Goal: Book appointment/travel/reservation

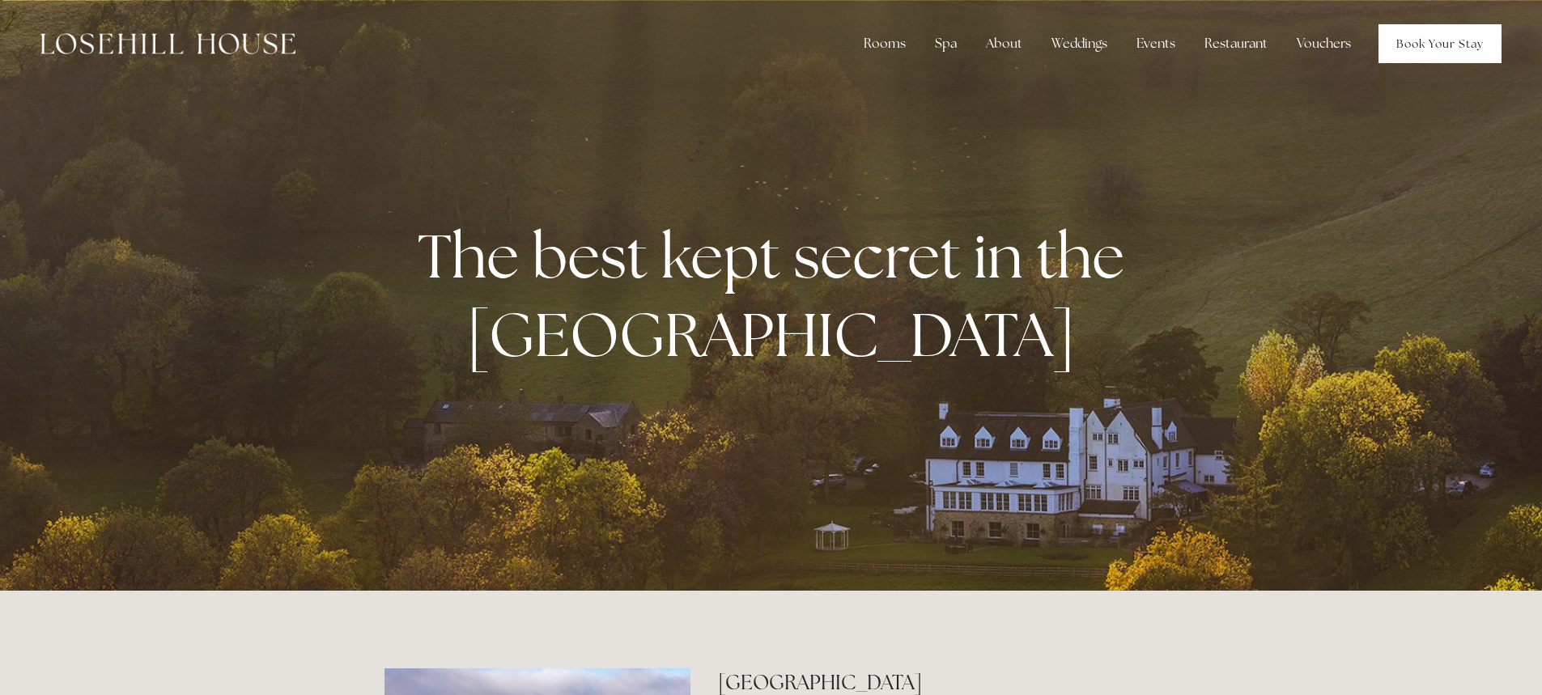
click at [1407, 49] on link "Book Your Stay" at bounding box center [1439, 43] width 123 height 39
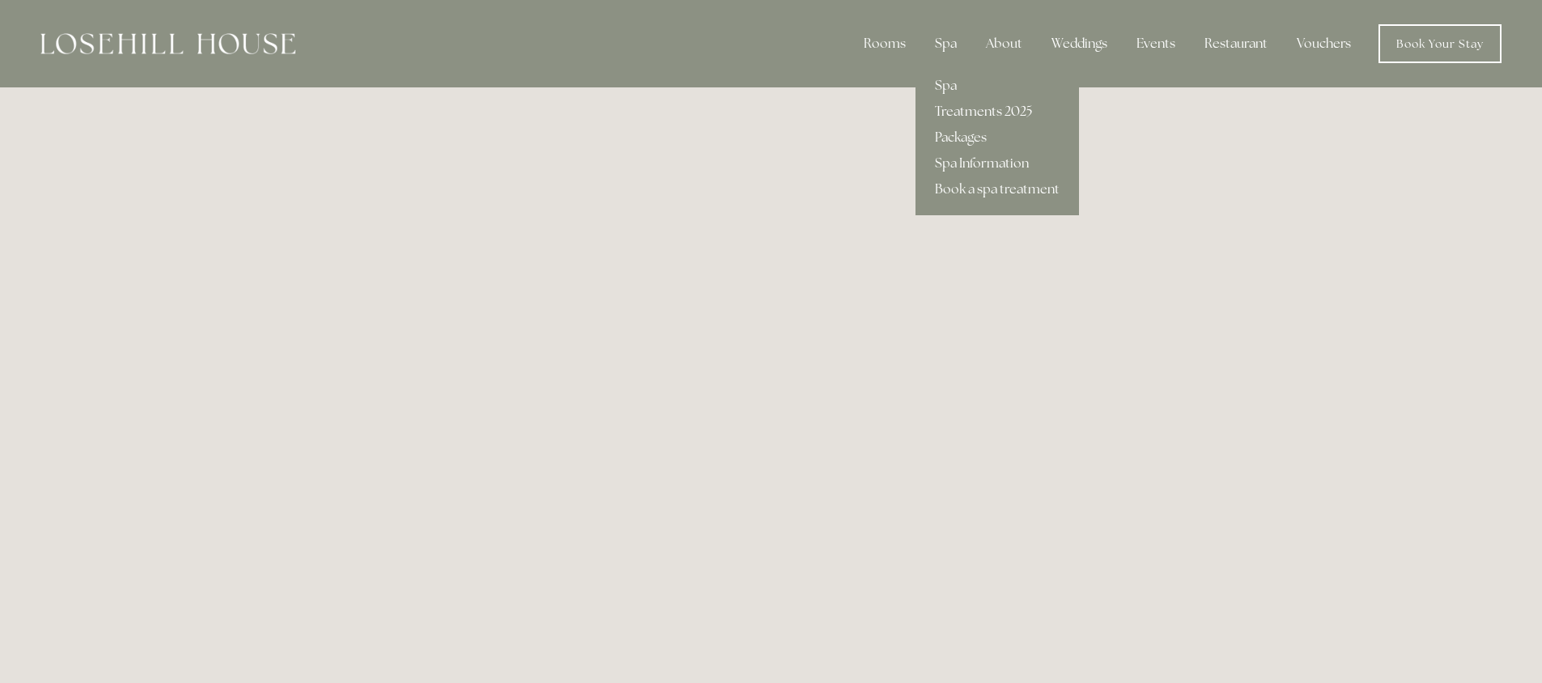
click at [952, 108] on link "Treatments 2025" at bounding box center [997, 112] width 164 height 26
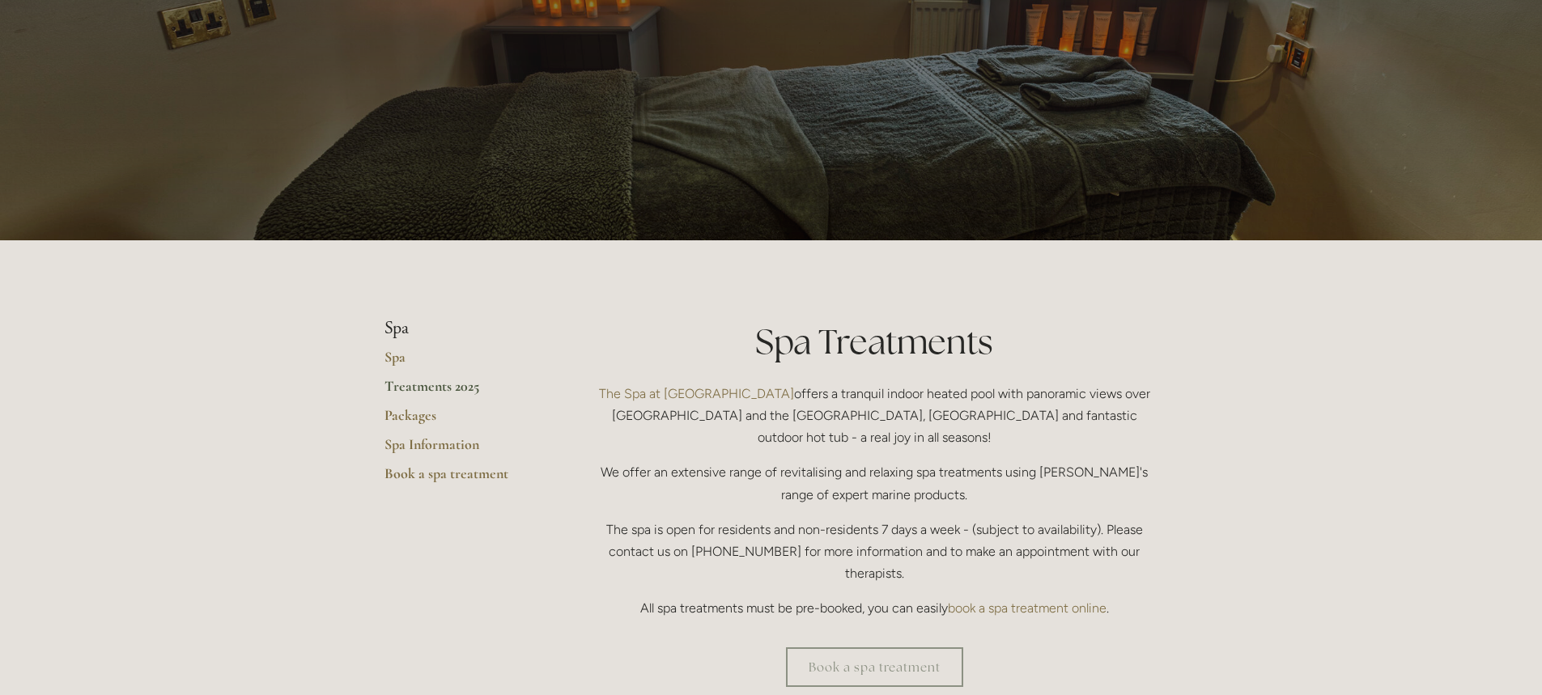
scroll to position [108, 0]
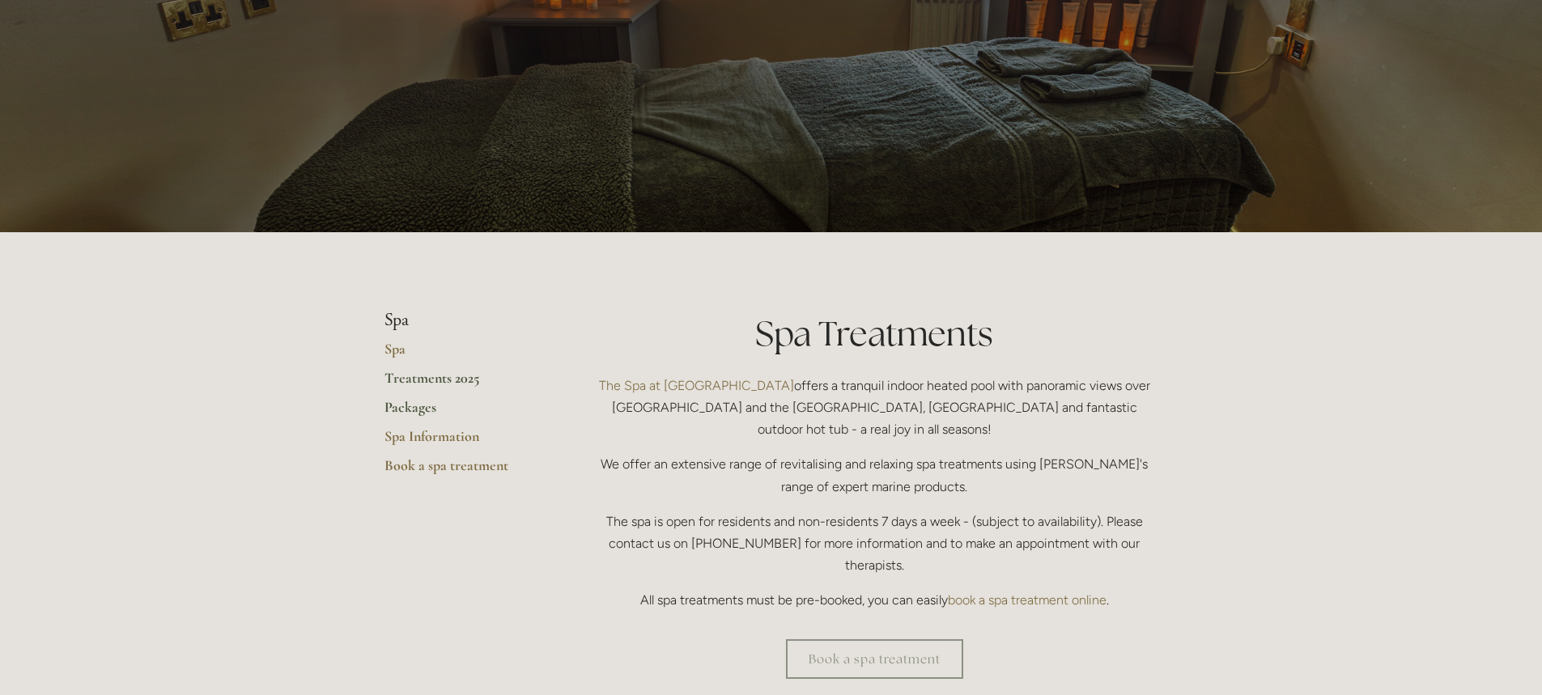
click at [416, 409] on link "Packages" at bounding box center [461, 412] width 155 height 29
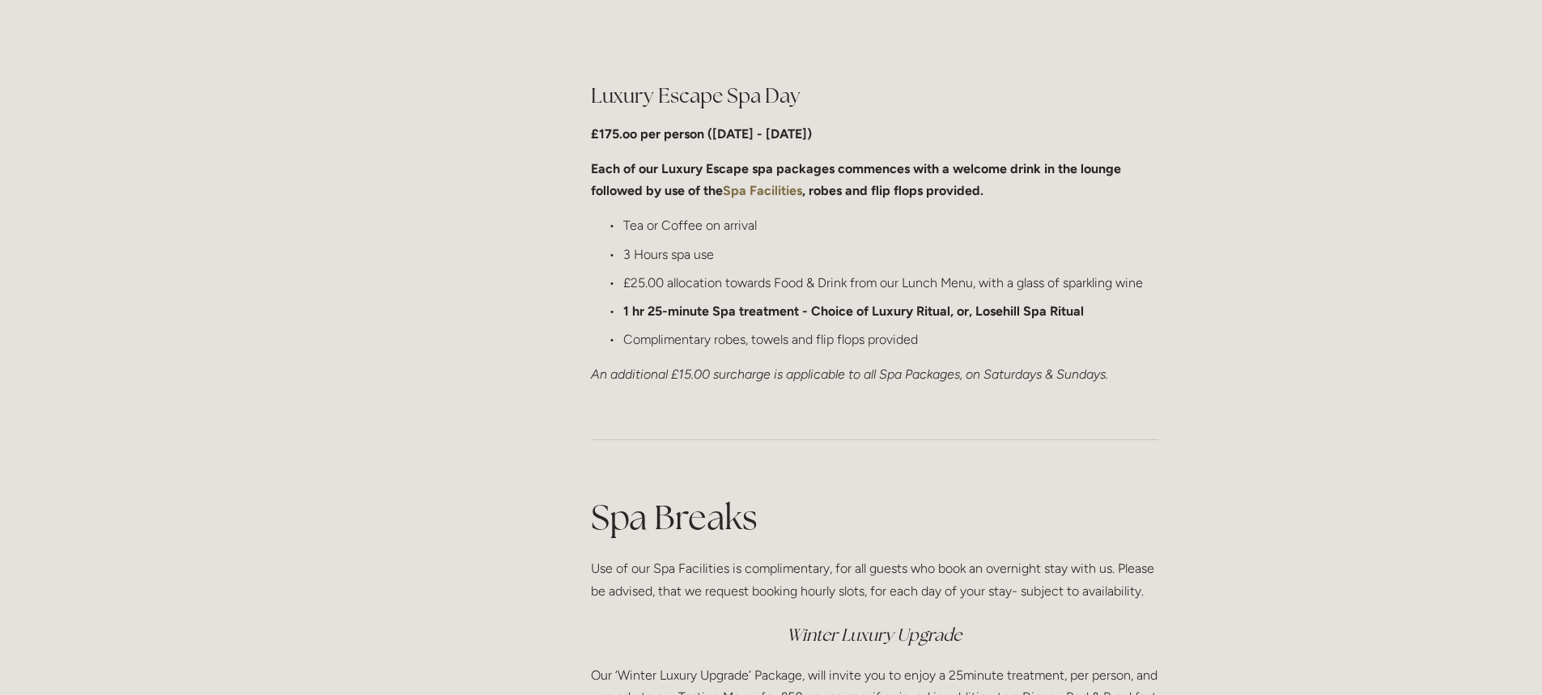
scroll to position [1616, 0]
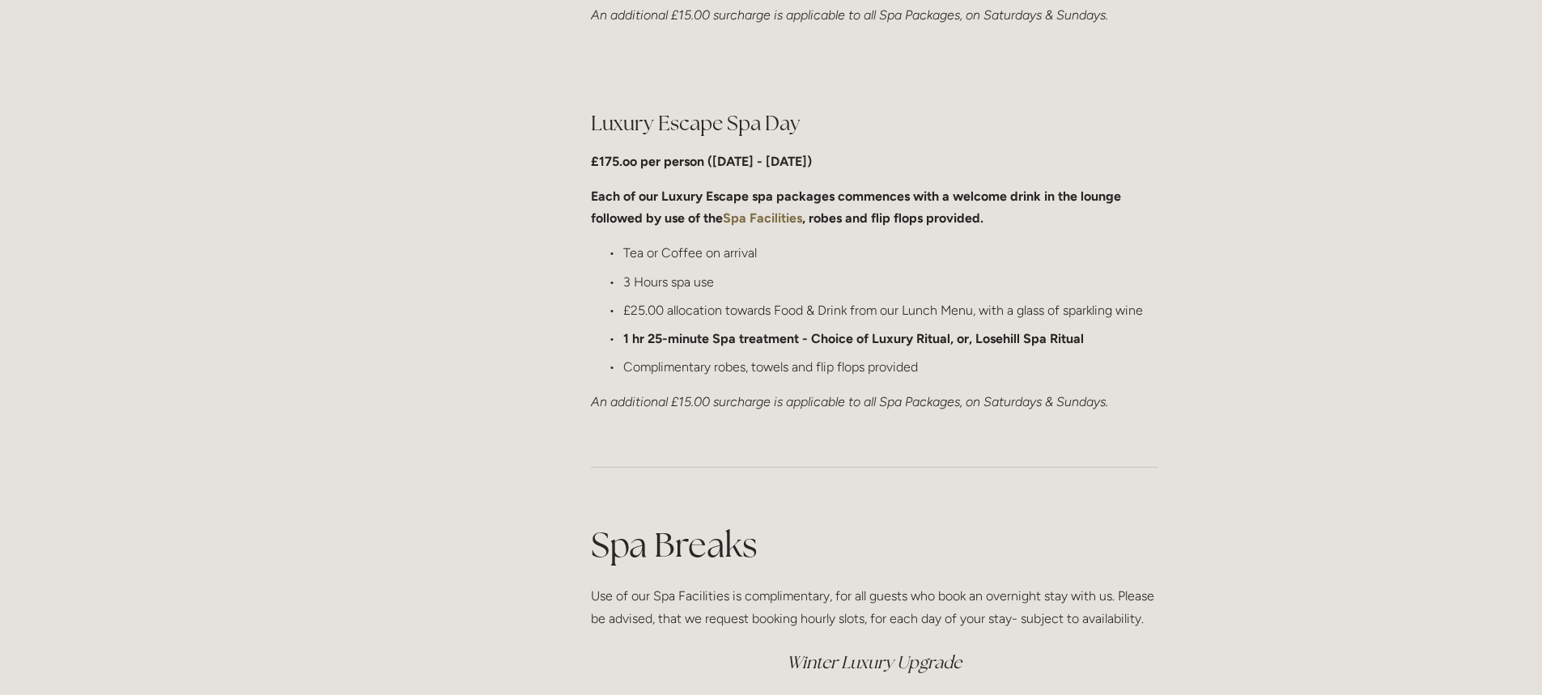
click at [1328, 559] on div "Rooms Rooms Your Stay Book a stay Offers Spa" at bounding box center [771, 639] width 1542 height 4510
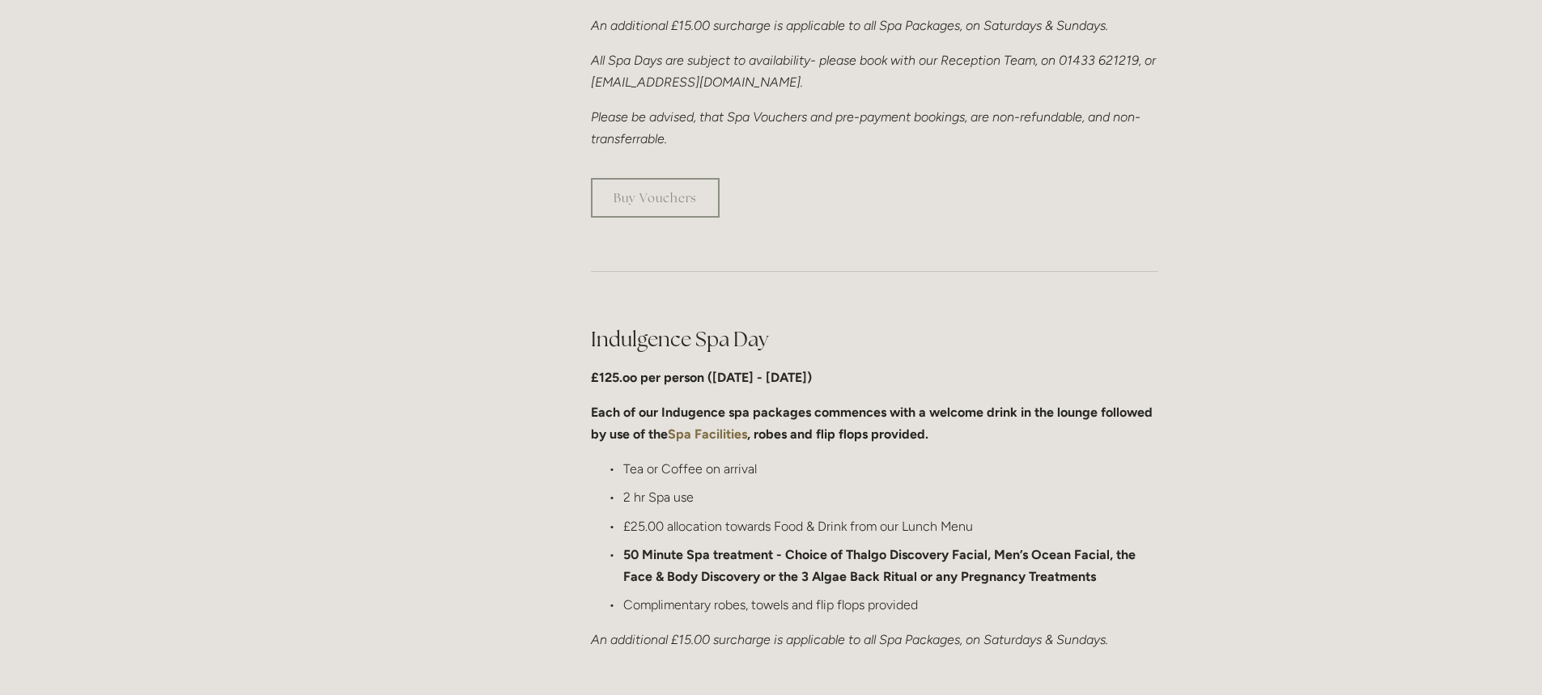
scroll to position [270, 0]
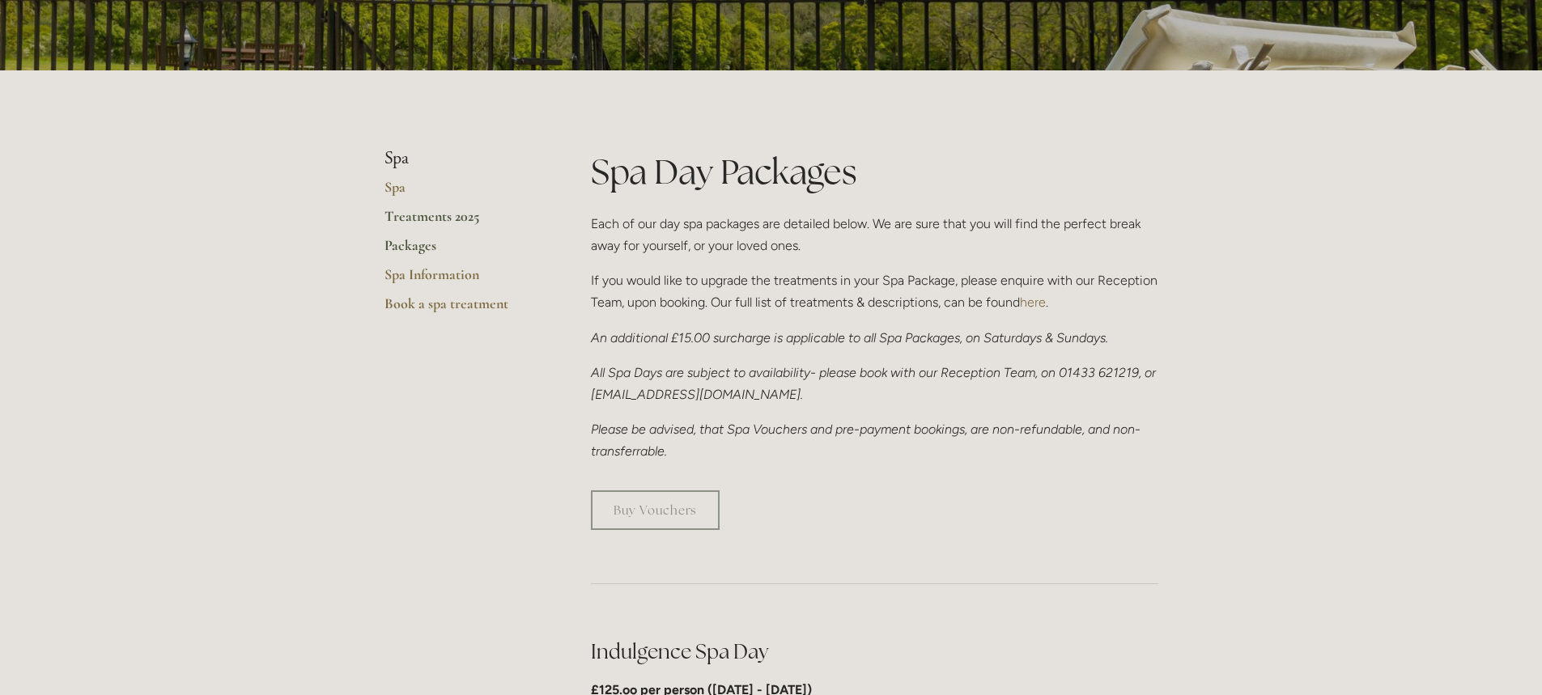
click at [457, 217] on link "Treatments 2025" at bounding box center [461, 221] width 155 height 29
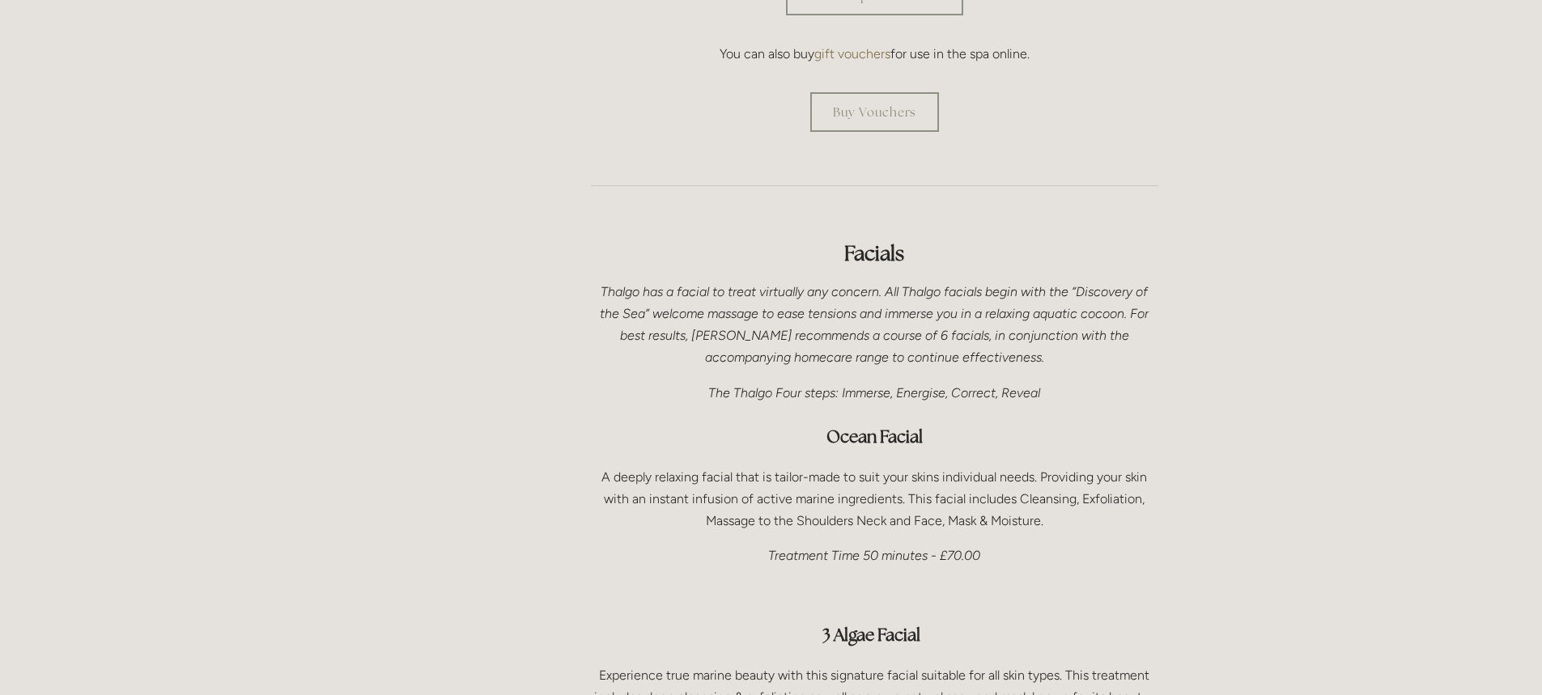
scroll to position [257, 0]
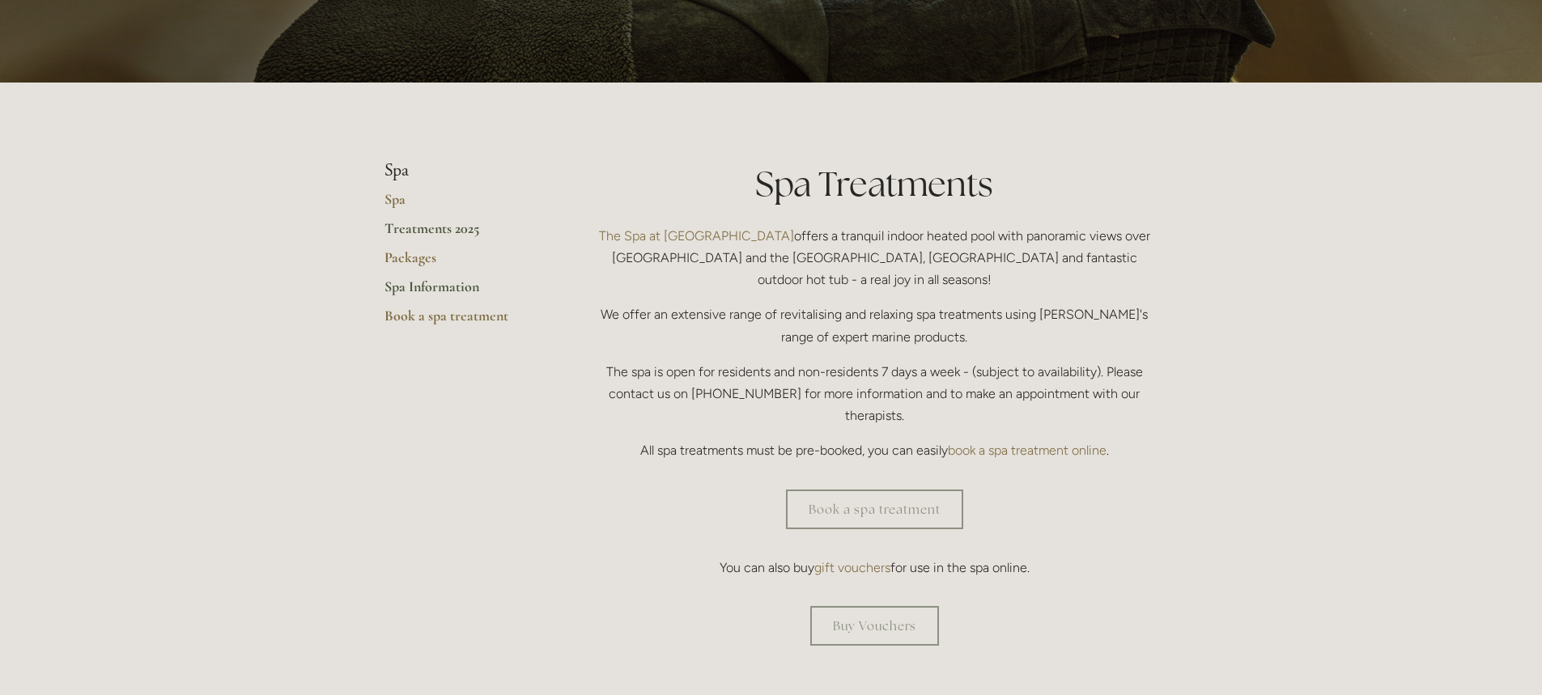
click at [406, 290] on link "Spa Information" at bounding box center [461, 292] width 155 height 29
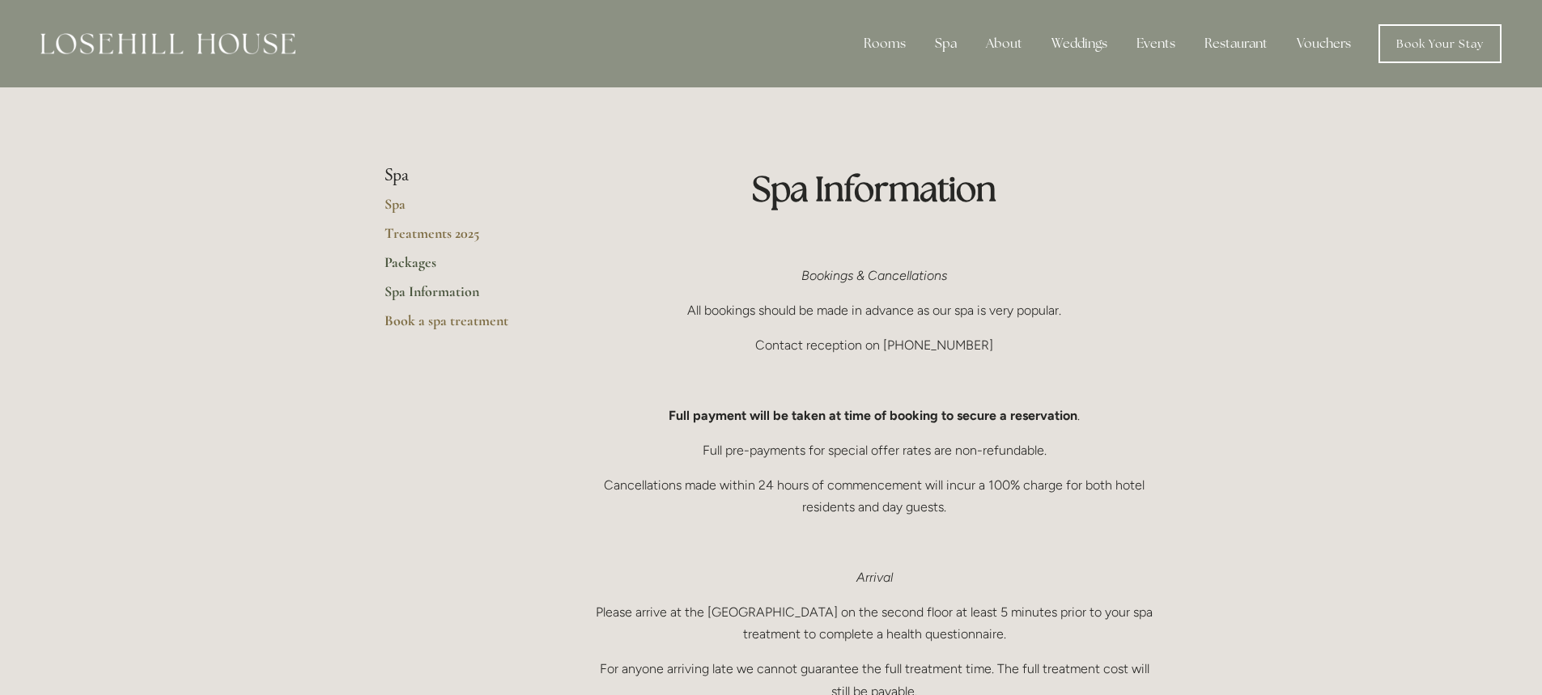
click at [405, 268] on link "Packages" at bounding box center [461, 267] width 155 height 29
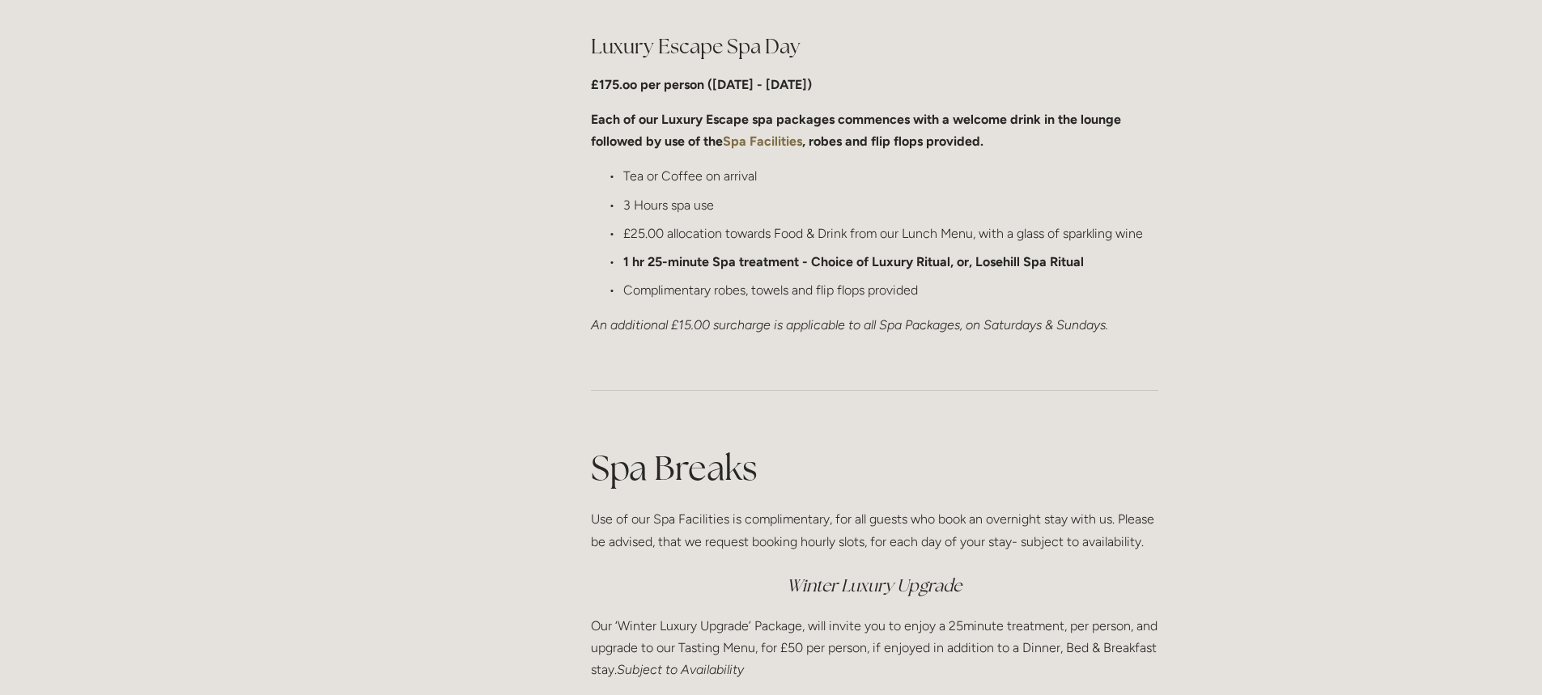
scroll to position [1571, 0]
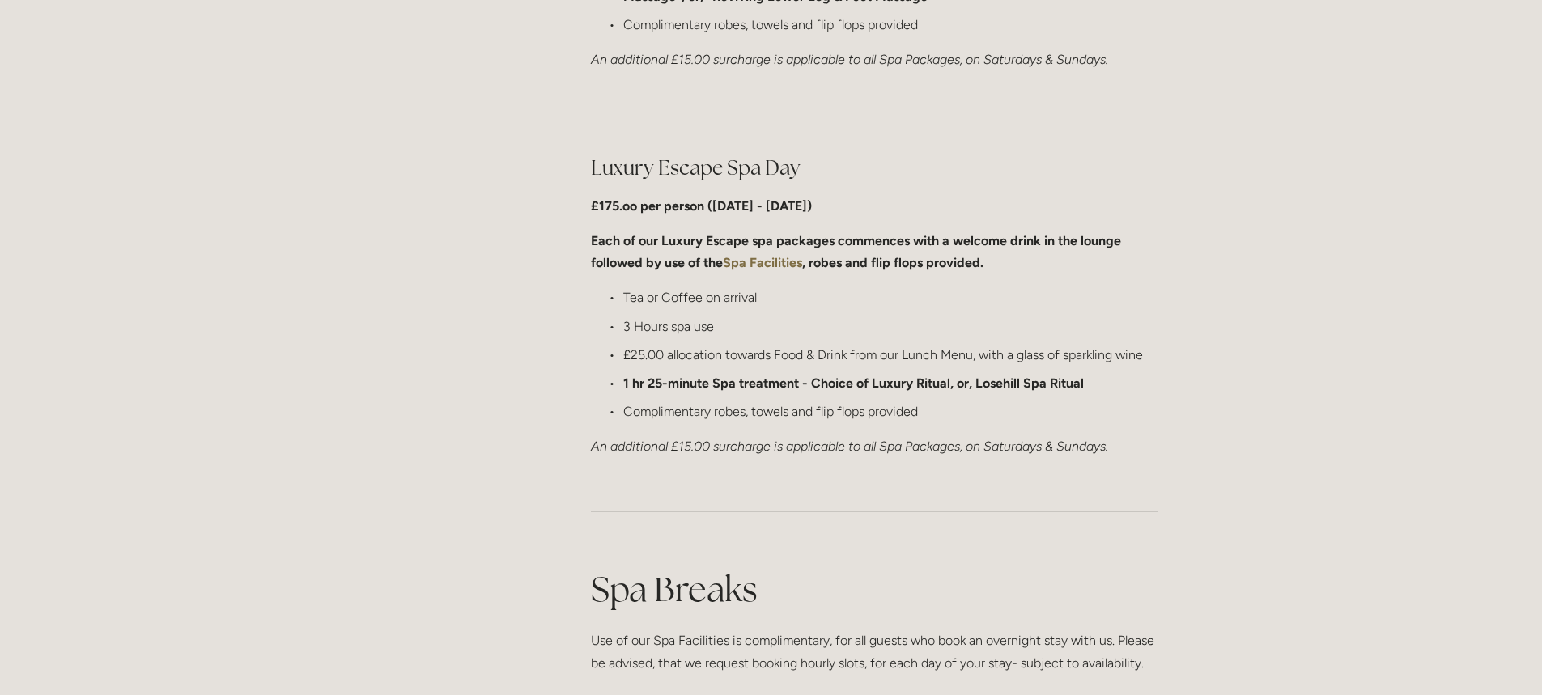
click at [745, 259] on strong "Spa Facilities" at bounding box center [762, 262] width 79 height 15
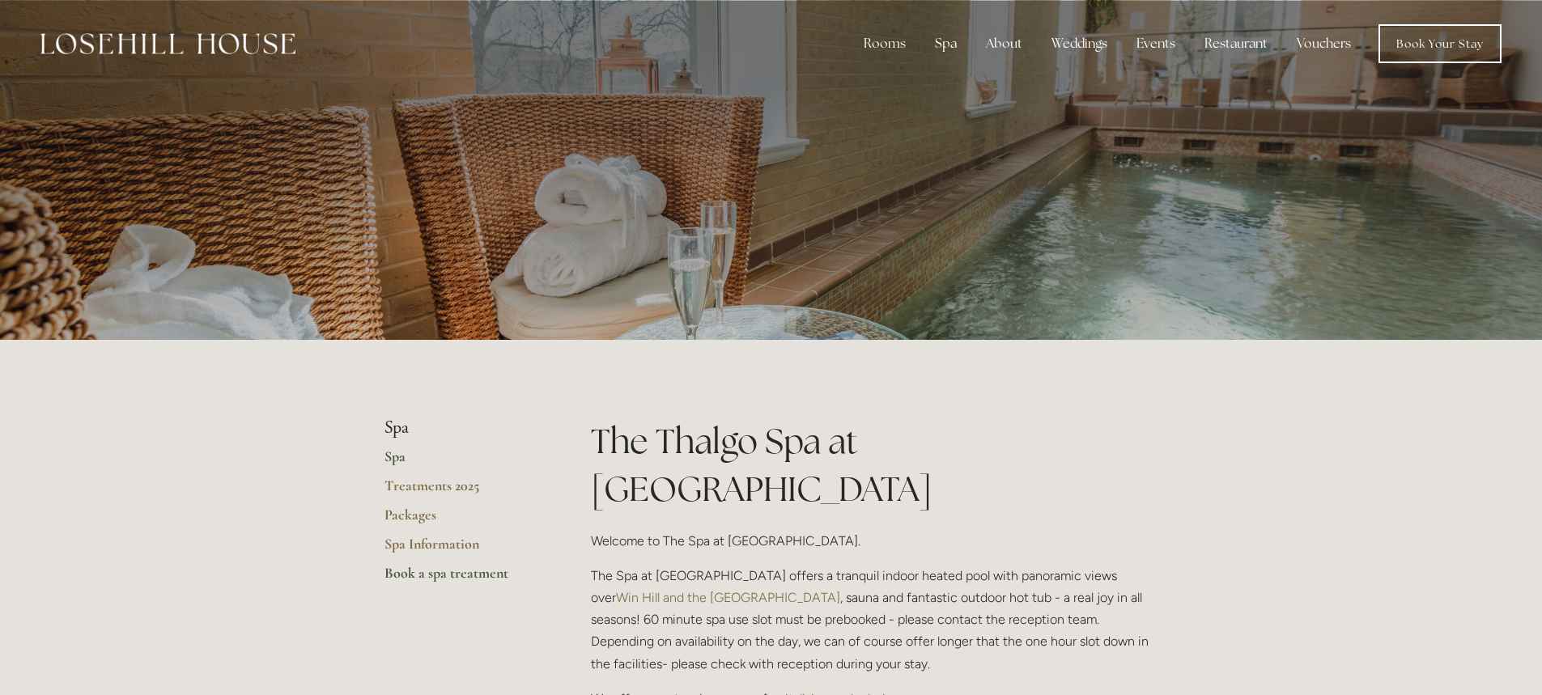
click at [478, 575] on link "Book a spa treatment" at bounding box center [461, 578] width 155 height 29
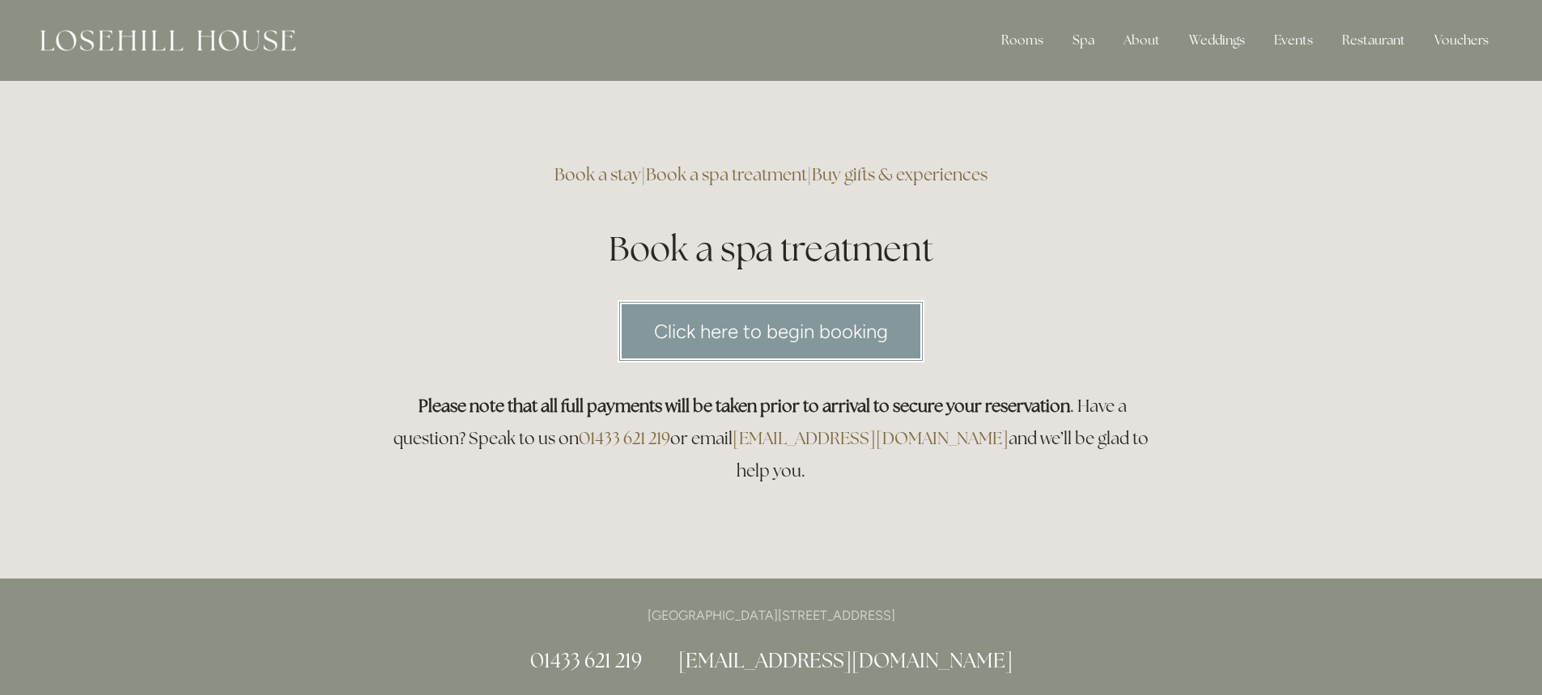
click at [726, 342] on link "Click here to begin booking" at bounding box center [771, 331] width 307 height 62
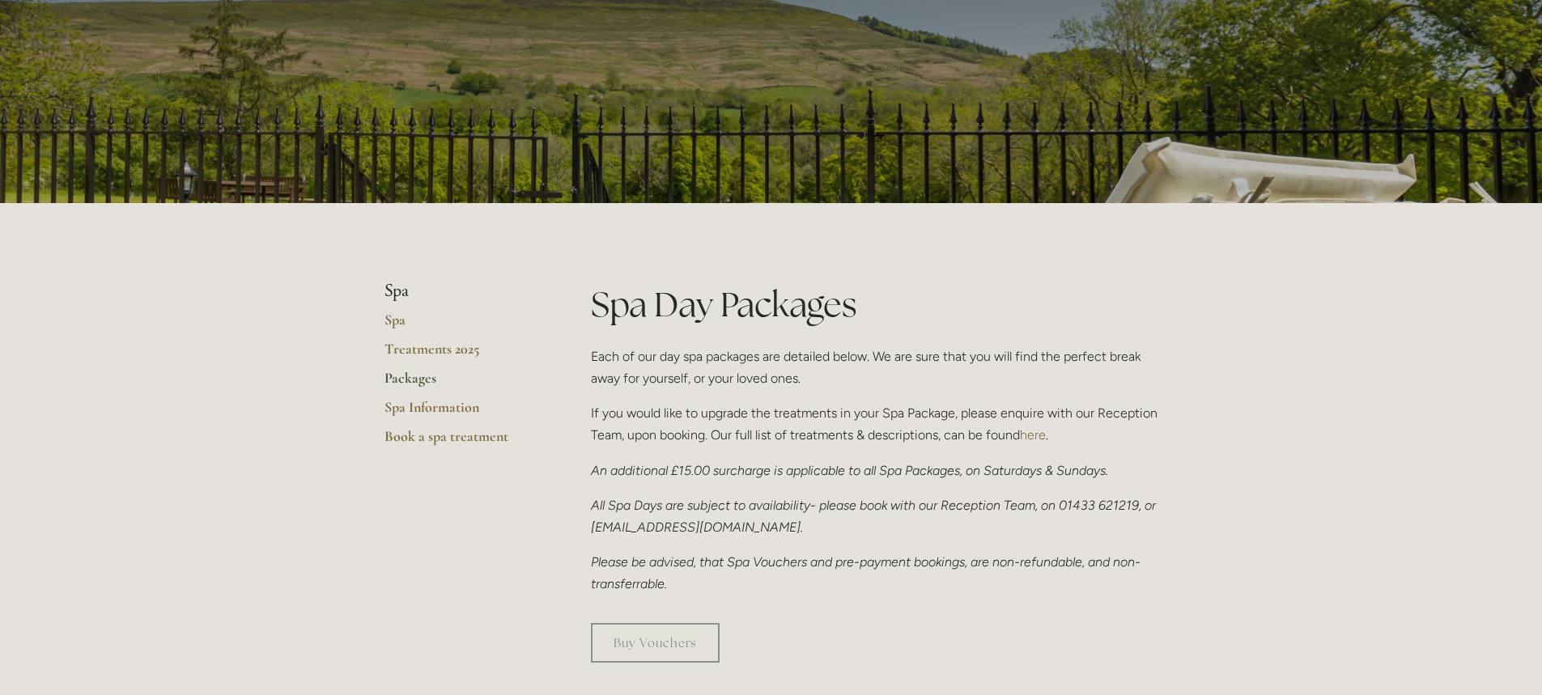
scroll to position [87, 0]
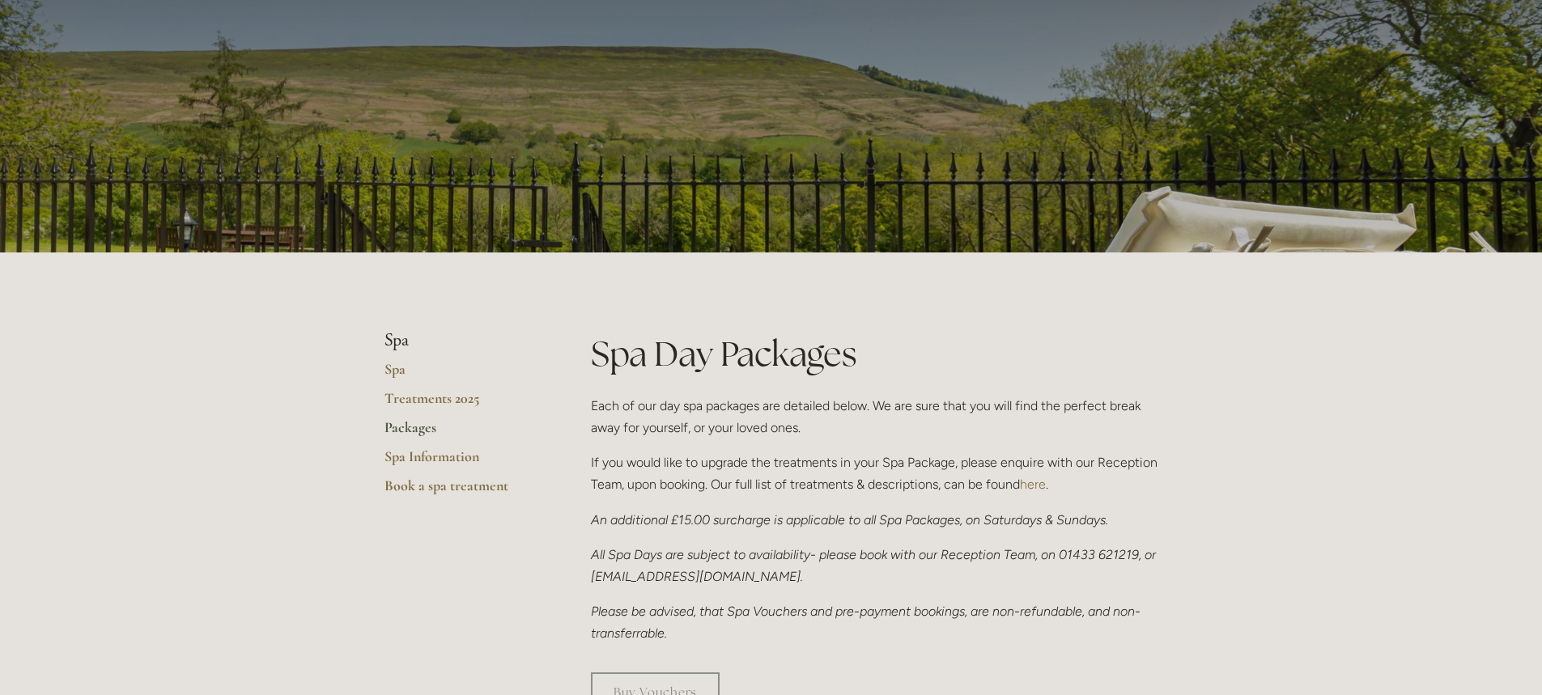
click at [406, 427] on link "Packages" at bounding box center [461, 432] width 155 height 29
